Goal: Find specific page/section: Find specific page/section

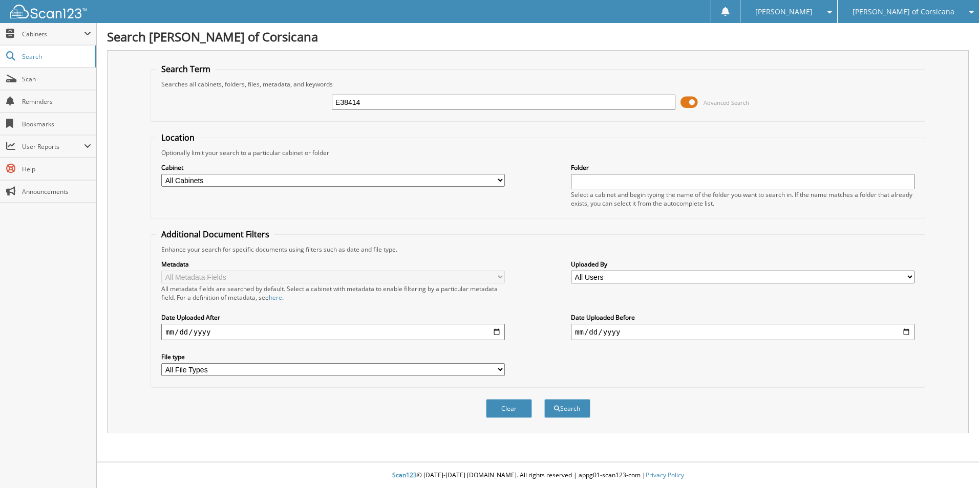
type input "E38414"
click at [544, 399] on button "Search" at bounding box center [567, 408] width 46 height 19
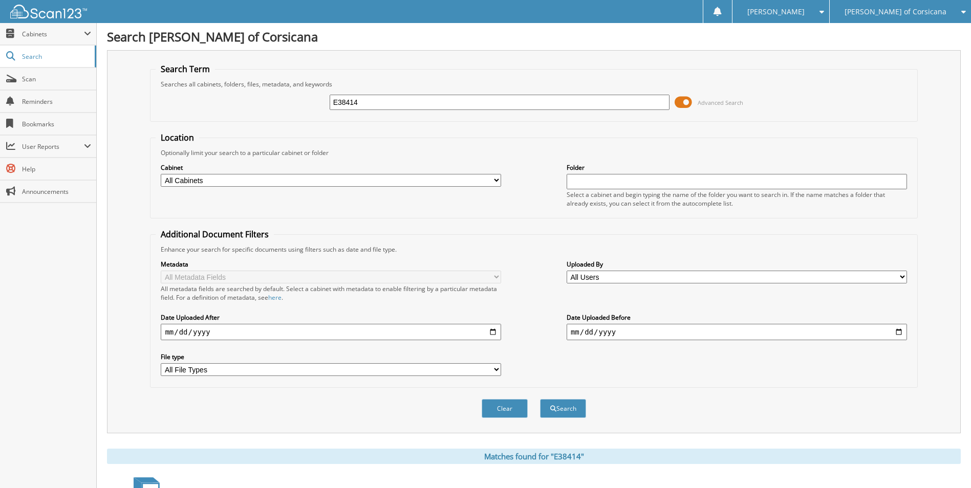
click at [684, 101] on span at bounding box center [683, 102] width 17 height 15
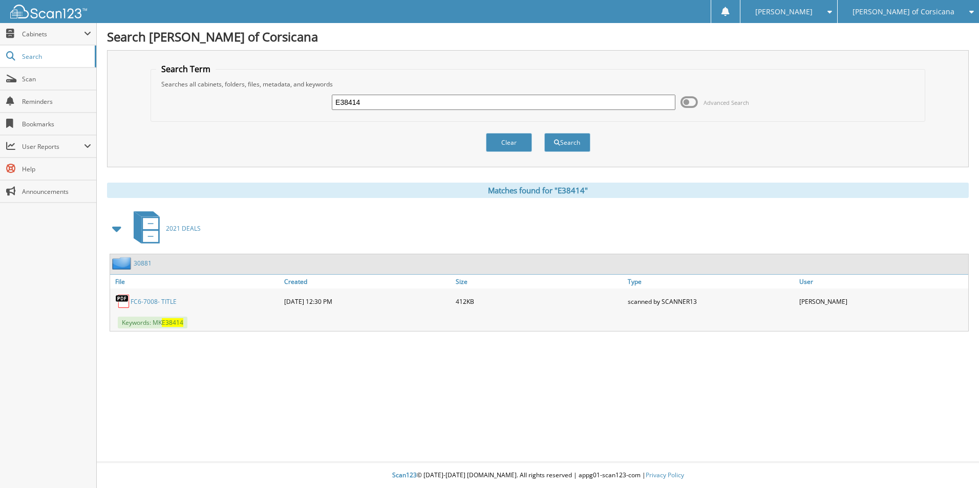
click at [140, 264] on link "30881" at bounding box center [143, 263] width 18 height 9
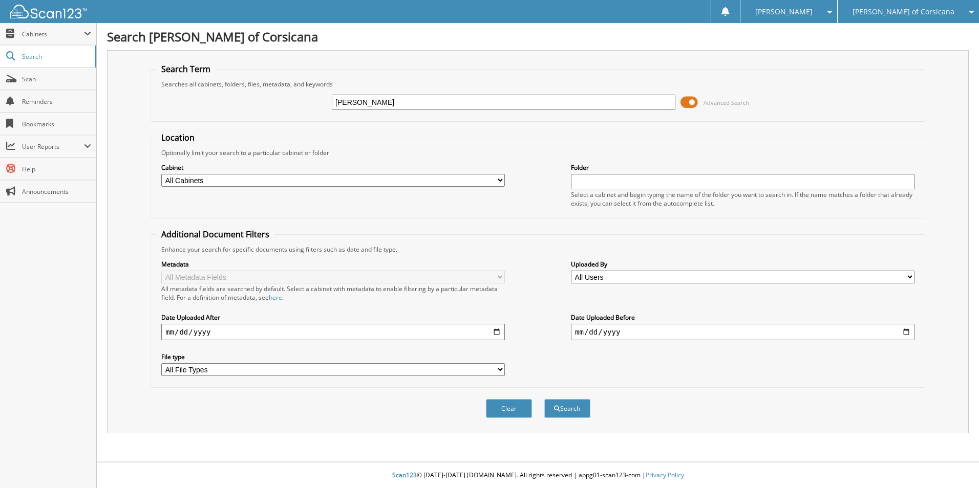
type input "BRYANT"
click at [544, 399] on button "Search" at bounding box center [567, 408] width 46 height 19
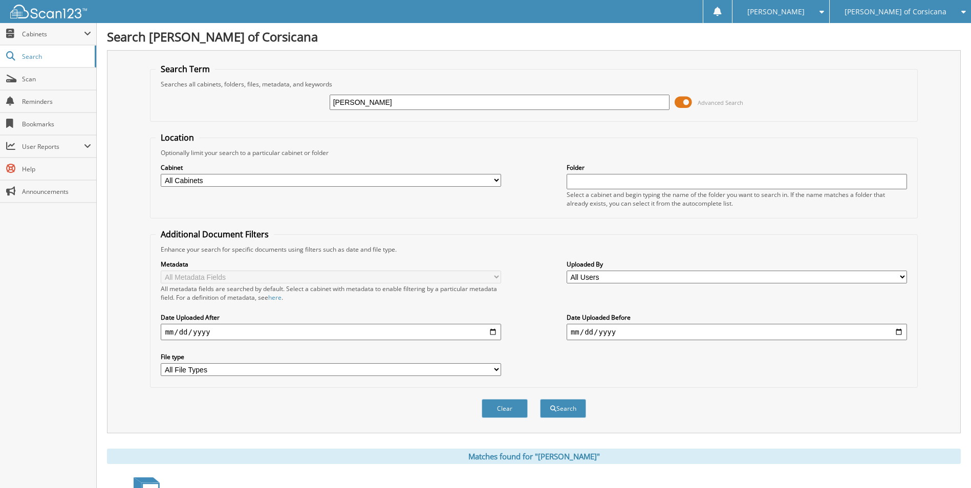
click at [898, 13] on span "[PERSON_NAME] of Corsicana" at bounding box center [895, 12] width 102 height 6
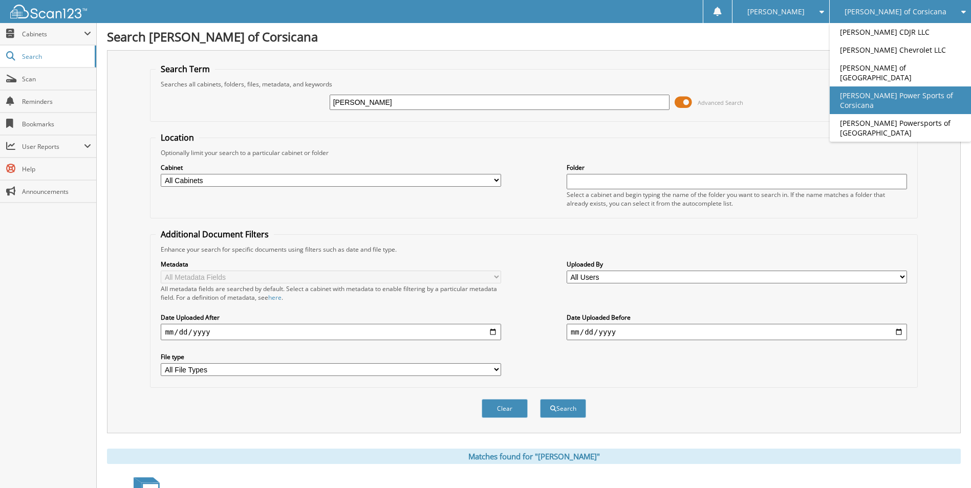
click at [886, 97] on link "[PERSON_NAME] Power Sports of Corsicana" at bounding box center [900, 100] width 141 height 28
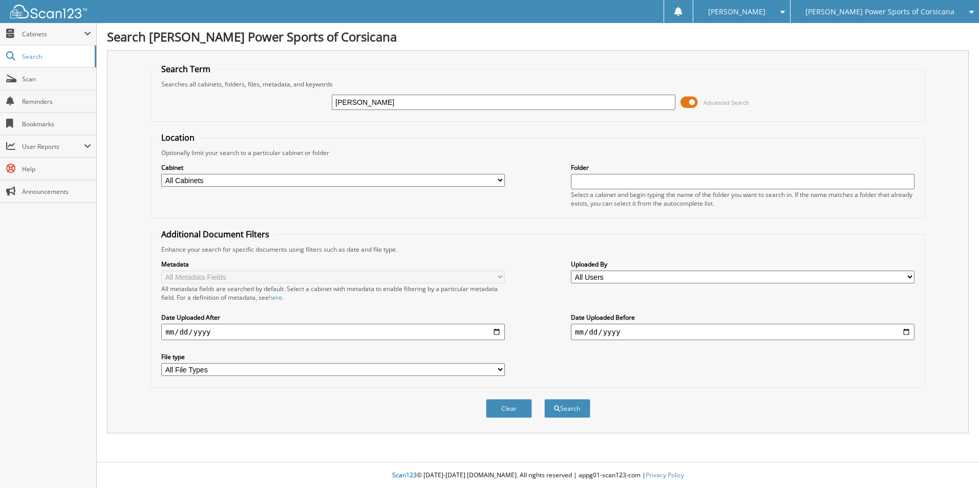
type input "BRADFORD BRYANT"
click at [544, 399] on button "Search" at bounding box center [567, 408] width 46 height 19
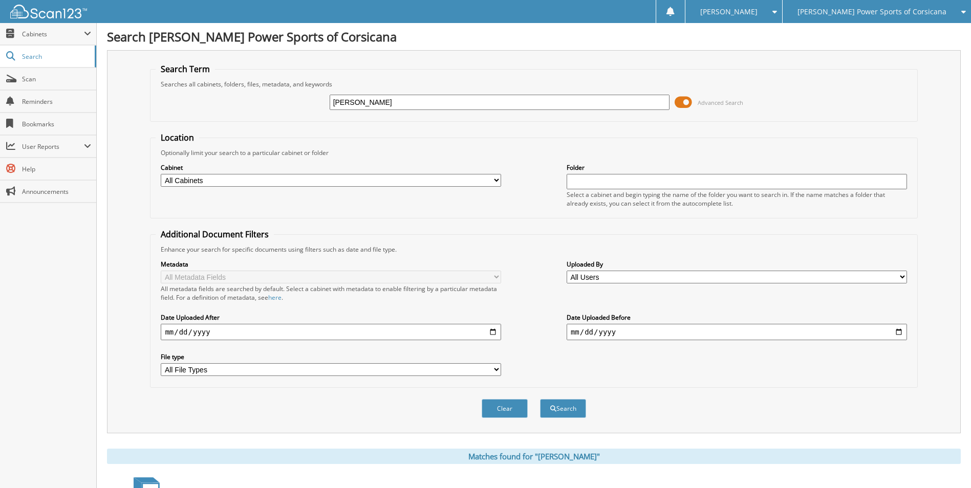
click at [683, 104] on span at bounding box center [683, 102] width 17 height 15
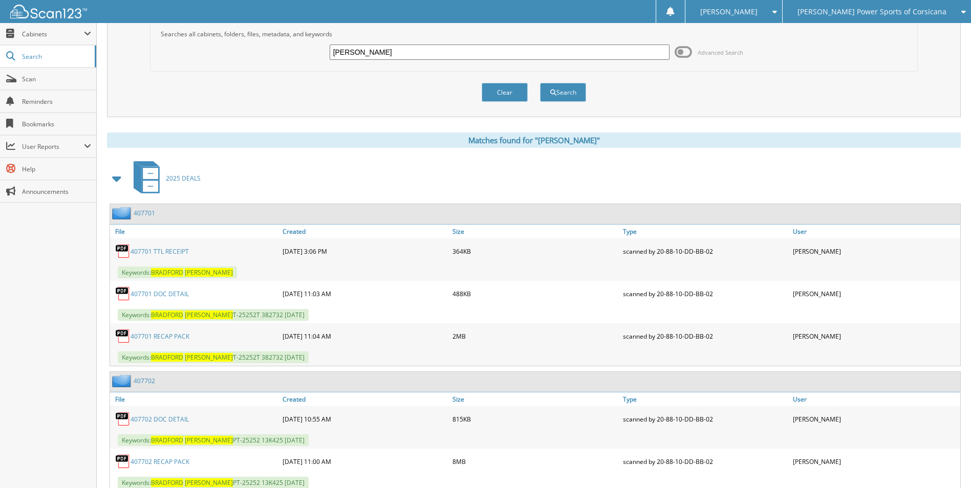
scroll to position [84, 0]
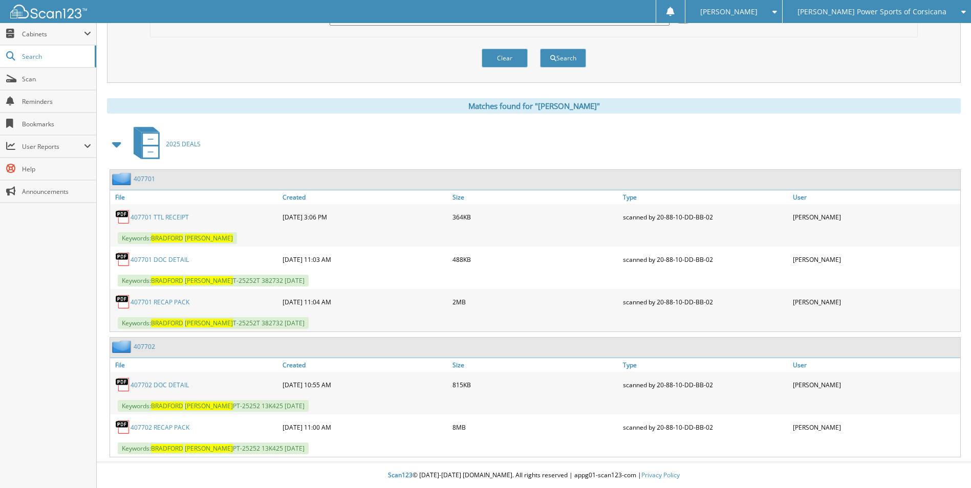
click at [145, 349] on link "407702" at bounding box center [144, 346] width 21 height 9
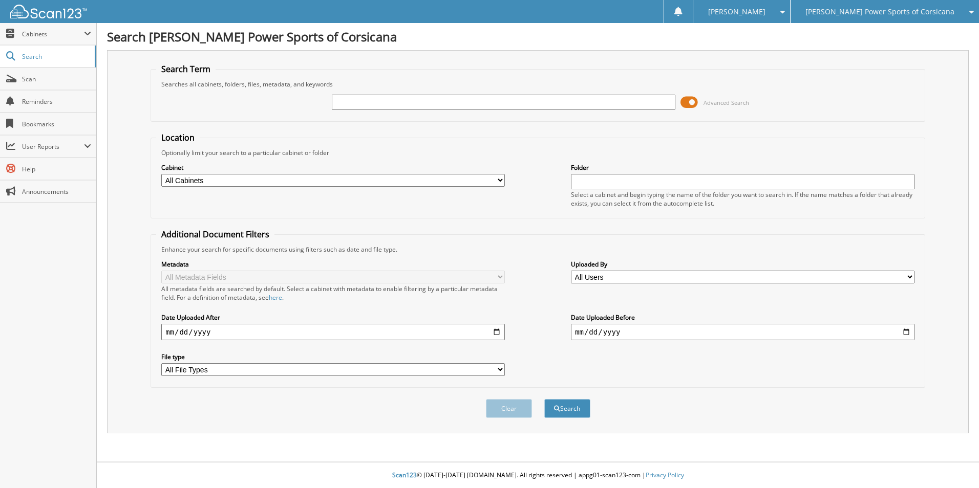
click at [882, 12] on span "[PERSON_NAME] Power Sports of Corsicana" at bounding box center [879, 12] width 149 height 6
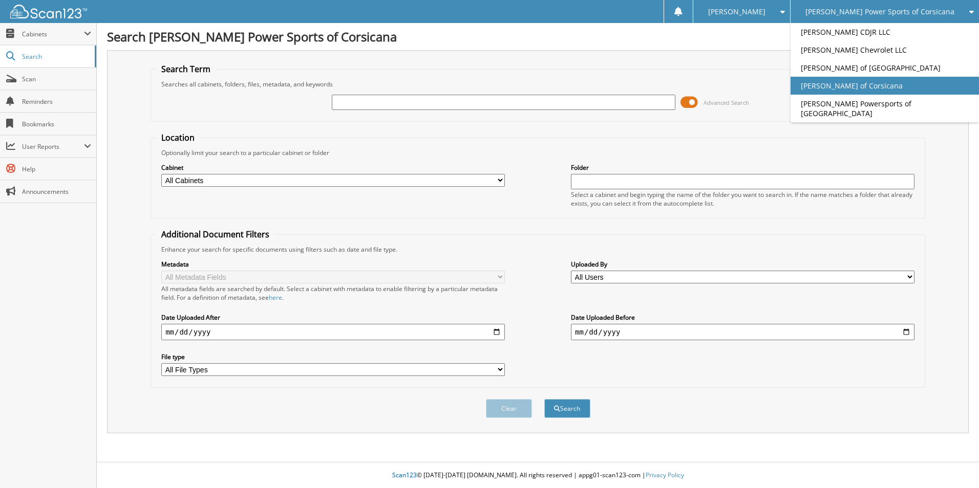
click at [883, 78] on link "[PERSON_NAME] of Corsicana" at bounding box center [884, 86] width 188 height 18
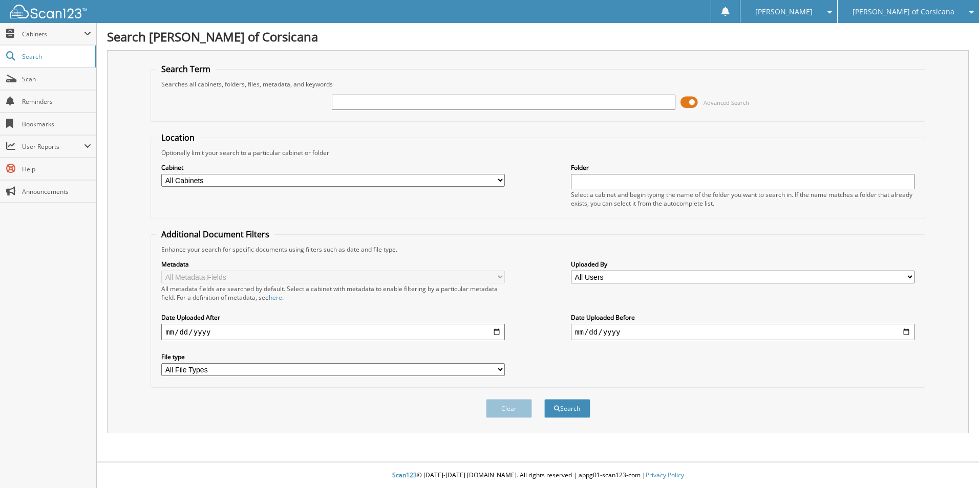
click at [687, 104] on span at bounding box center [688, 102] width 17 height 15
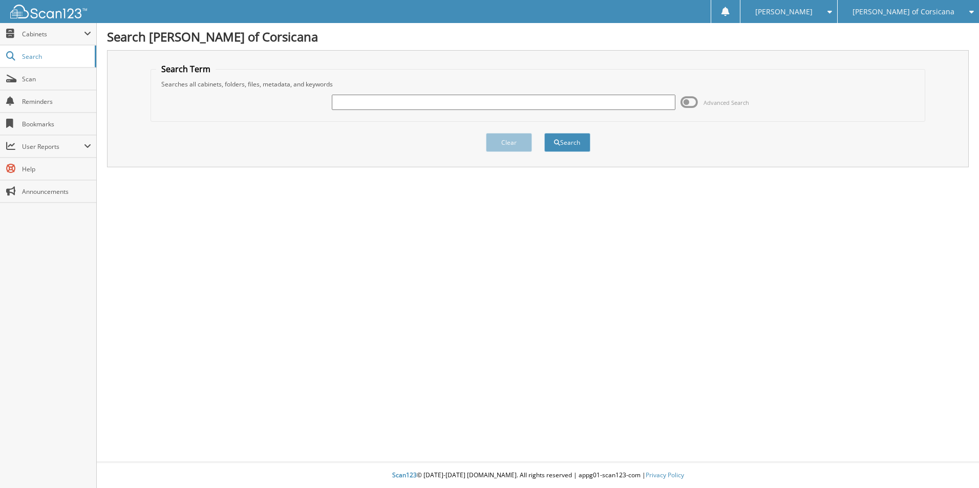
click at [536, 101] on input "text" at bounding box center [503, 102] width 343 height 15
type input "F10158"
click at [544, 133] on button "Search" at bounding box center [567, 142] width 46 height 19
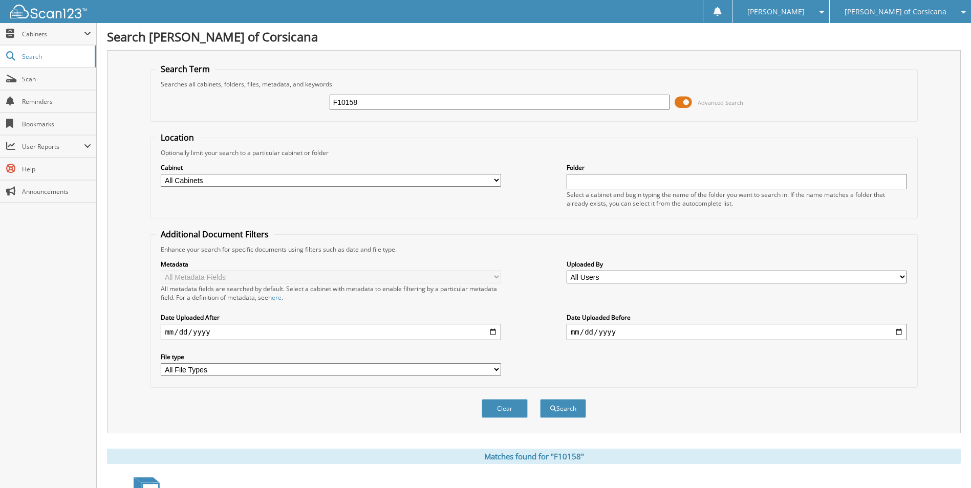
click at [682, 104] on span at bounding box center [683, 102] width 17 height 15
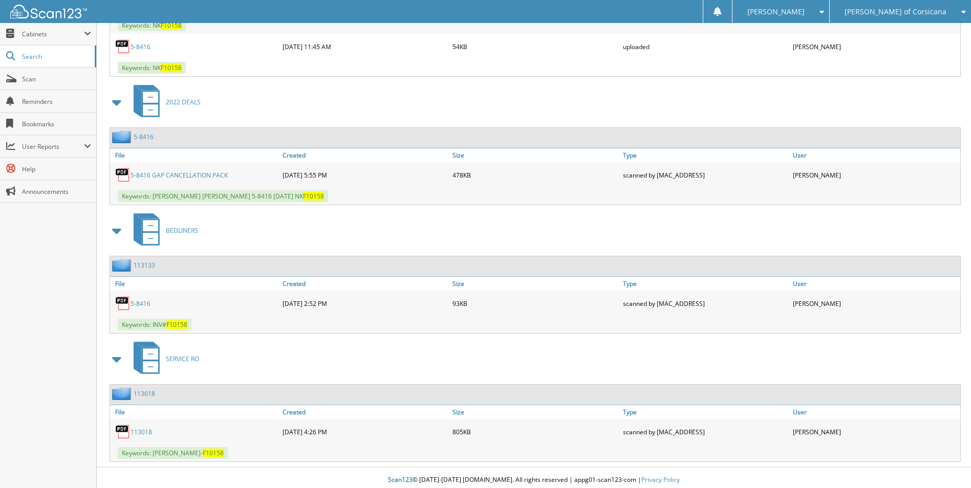
scroll to position [302, 0]
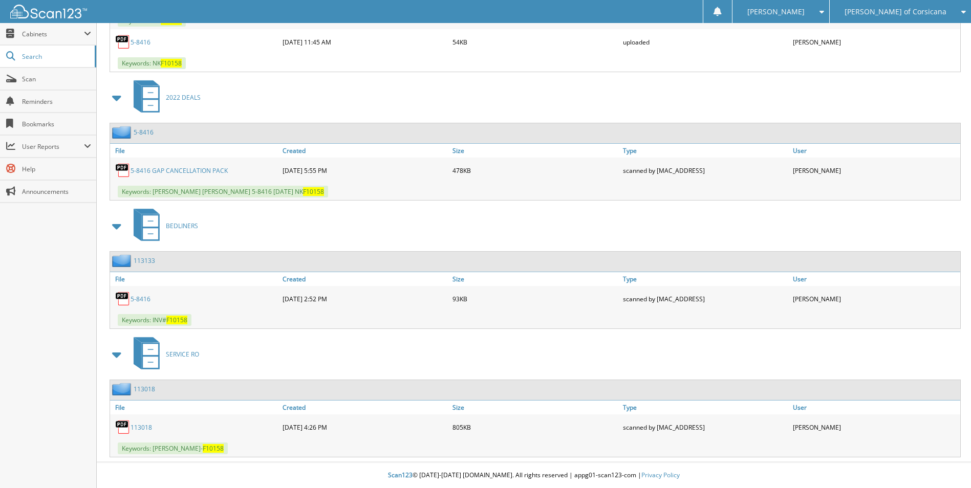
click at [142, 387] on link "113018" at bounding box center [144, 389] width 21 height 9
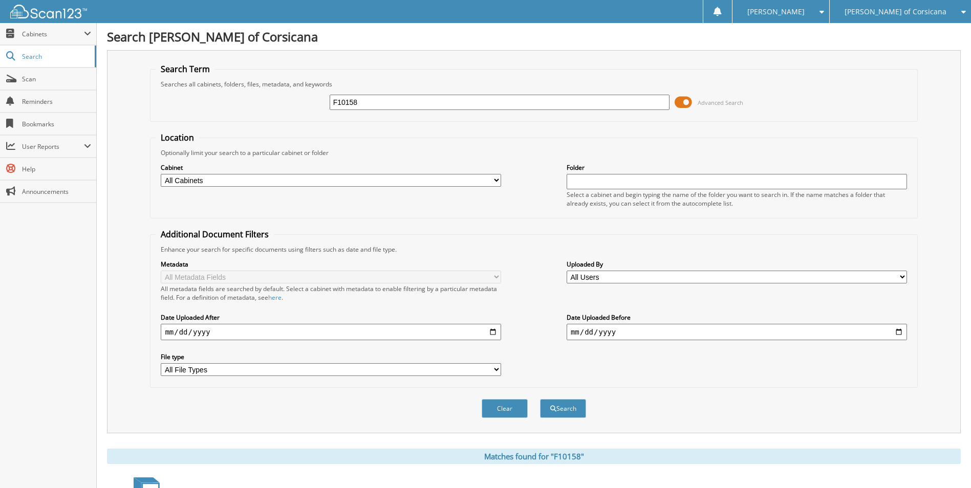
click at [691, 101] on span at bounding box center [683, 102] width 17 height 15
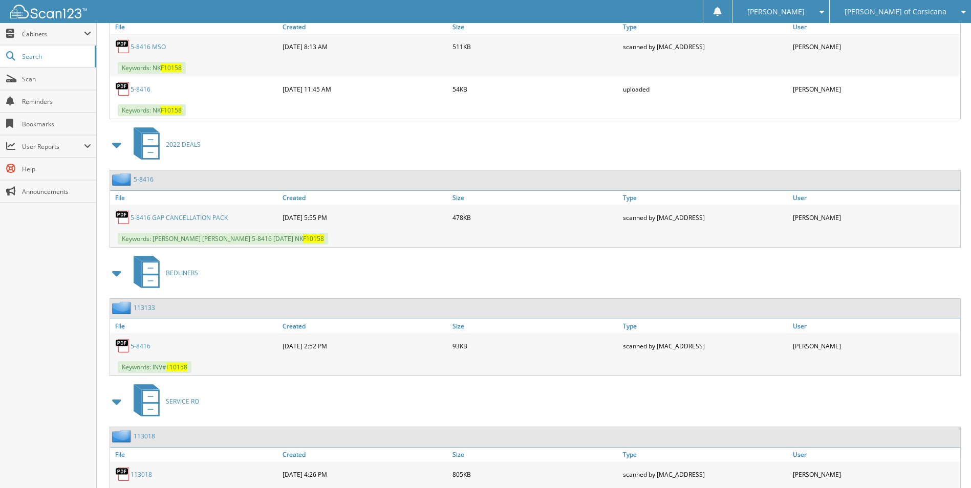
scroll to position [256, 0]
click at [148, 180] on link "5-8416" at bounding box center [144, 178] width 20 height 9
